Goal: Transaction & Acquisition: Purchase product/service

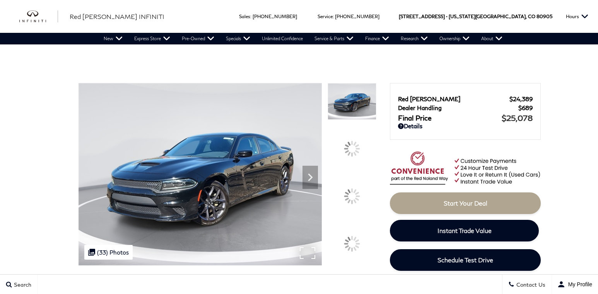
scroll to position [103, 0]
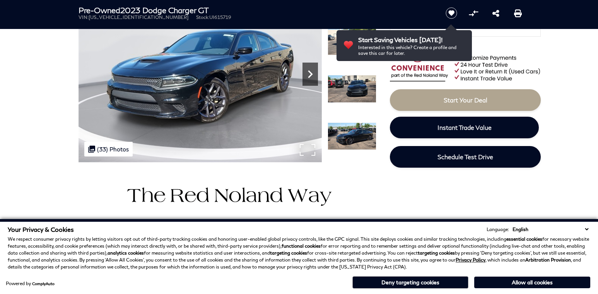
click at [312, 71] on icon "Next" at bounding box center [309, 73] width 15 height 15
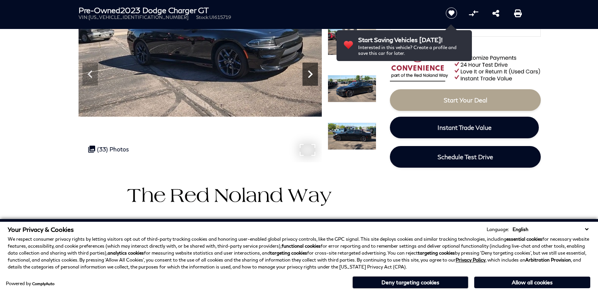
click at [312, 71] on icon "Next" at bounding box center [309, 73] width 15 height 15
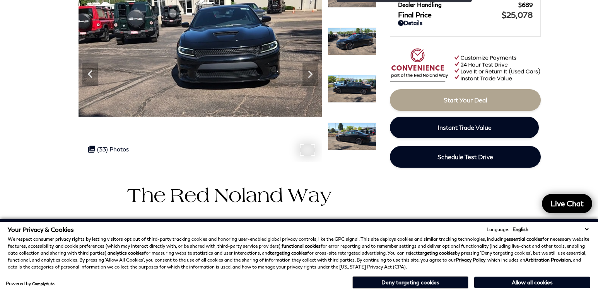
scroll to position [0, 0]
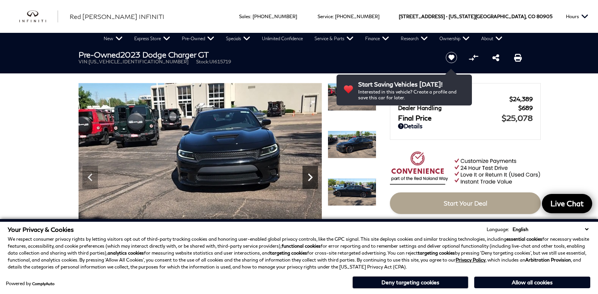
click at [310, 169] on div "Next" at bounding box center [309, 177] width 15 height 23
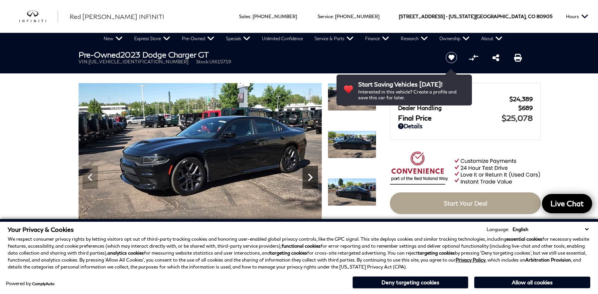
click at [308, 170] on icon "Next" at bounding box center [309, 177] width 15 height 15
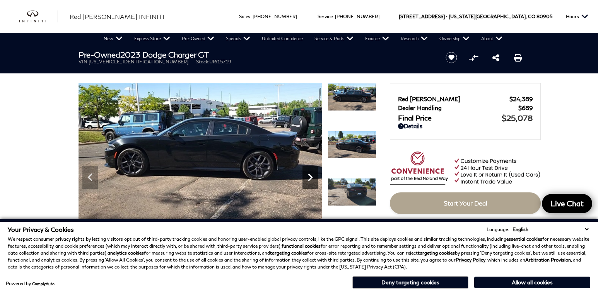
click at [310, 169] on div "Next" at bounding box center [309, 177] width 15 height 23
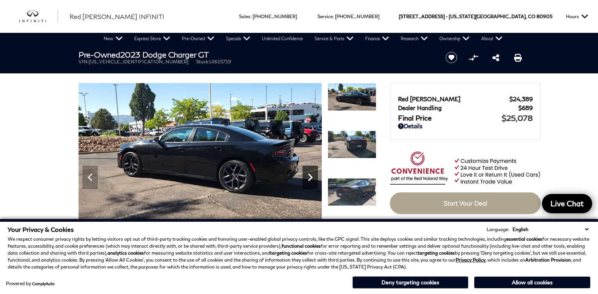
click at [309, 169] on div "Next" at bounding box center [309, 177] width 15 height 23
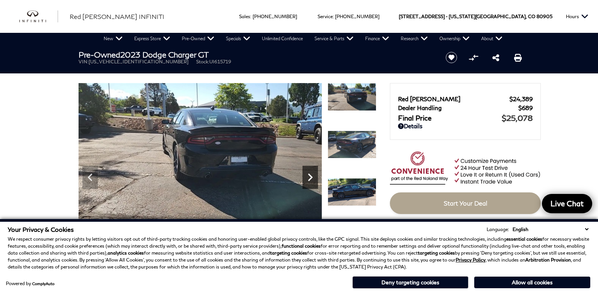
click at [309, 169] on div "Next" at bounding box center [309, 177] width 15 height 23
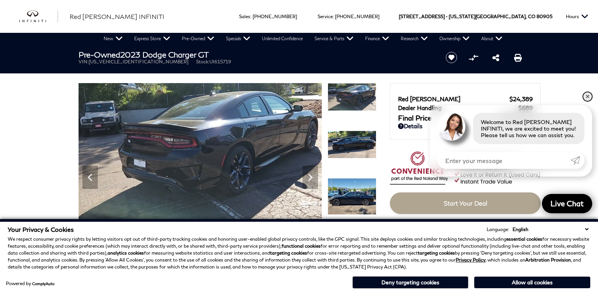
click at [586, 94] on link "✕" at bounding box center [587, 96] width 9 height 9
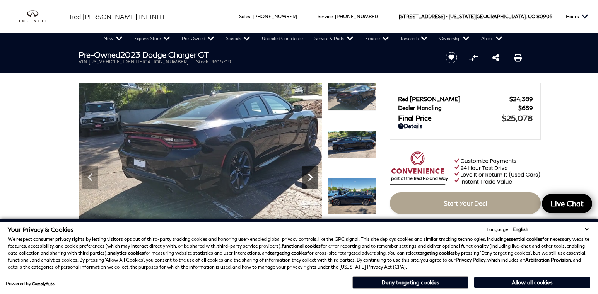
click at [313, 172] on icon "Next" at bounding box center [309, 177] width 15 height 15
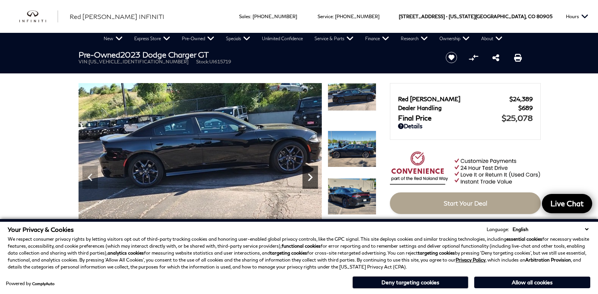
click at [313, 174] on icon "Next" at bounding box center [309, 177] width 15 height 15
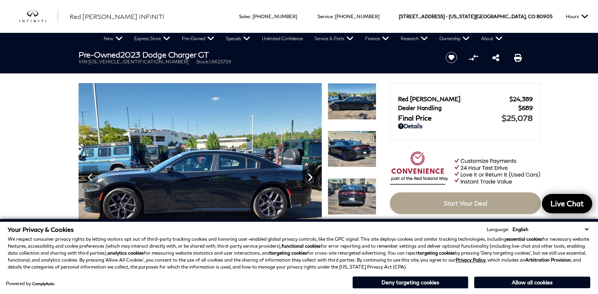
click at [312, 170] on icon "Next" at bounding box center [309, 177] width 15 height 15
